Goal: Transaction & Acquisition: Purchase product/service

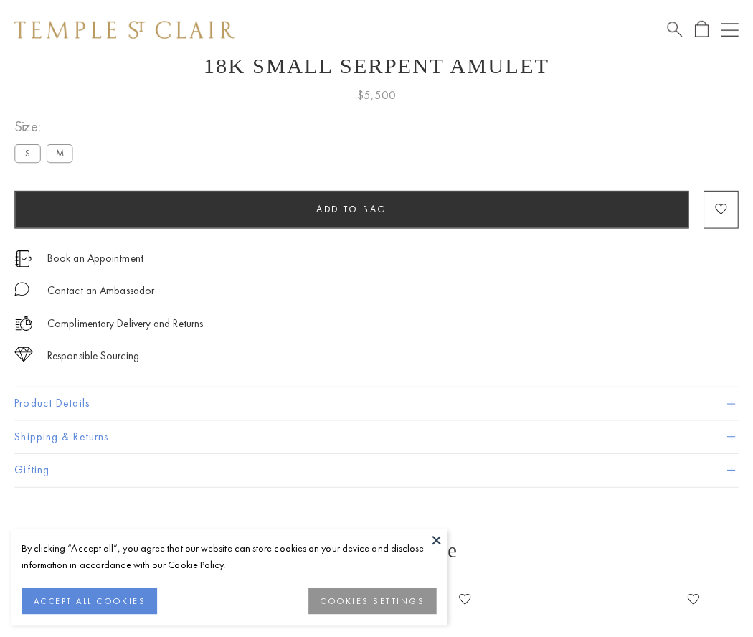
scroll to position [57, 0]
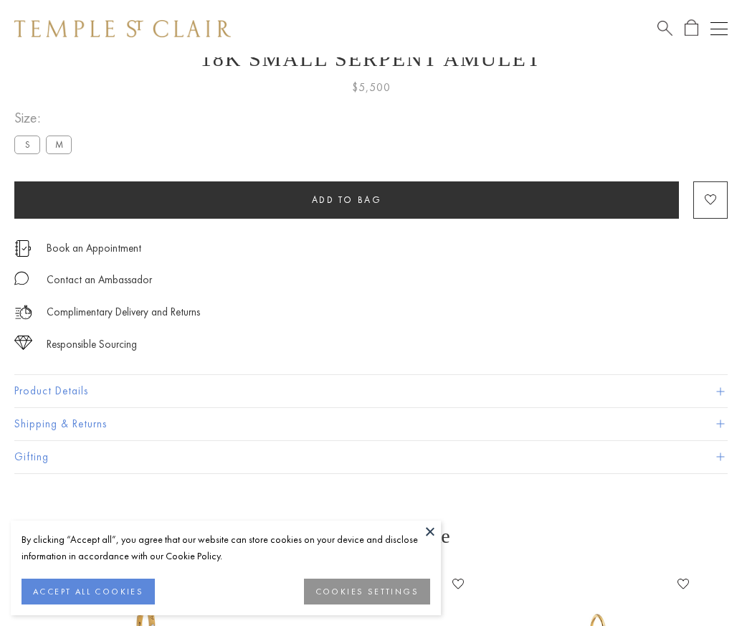
click at [346, 199] on span "Add to bag" at bounding box center [347, 200] width 70 height 12
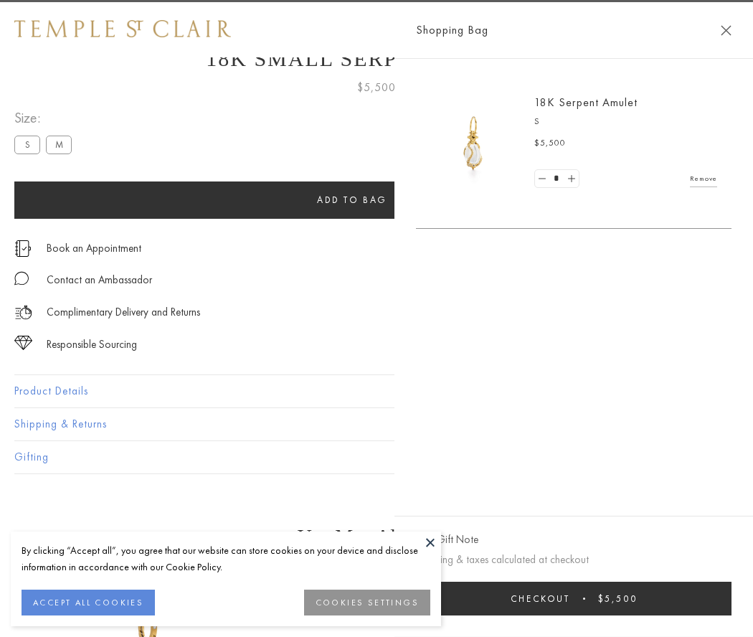
click at [718, 598] on button "Checkout $5,500" at bounding box center [573, 598] width 315 height 34
